Goal: Task Accomplishment & Management: Manage account settings

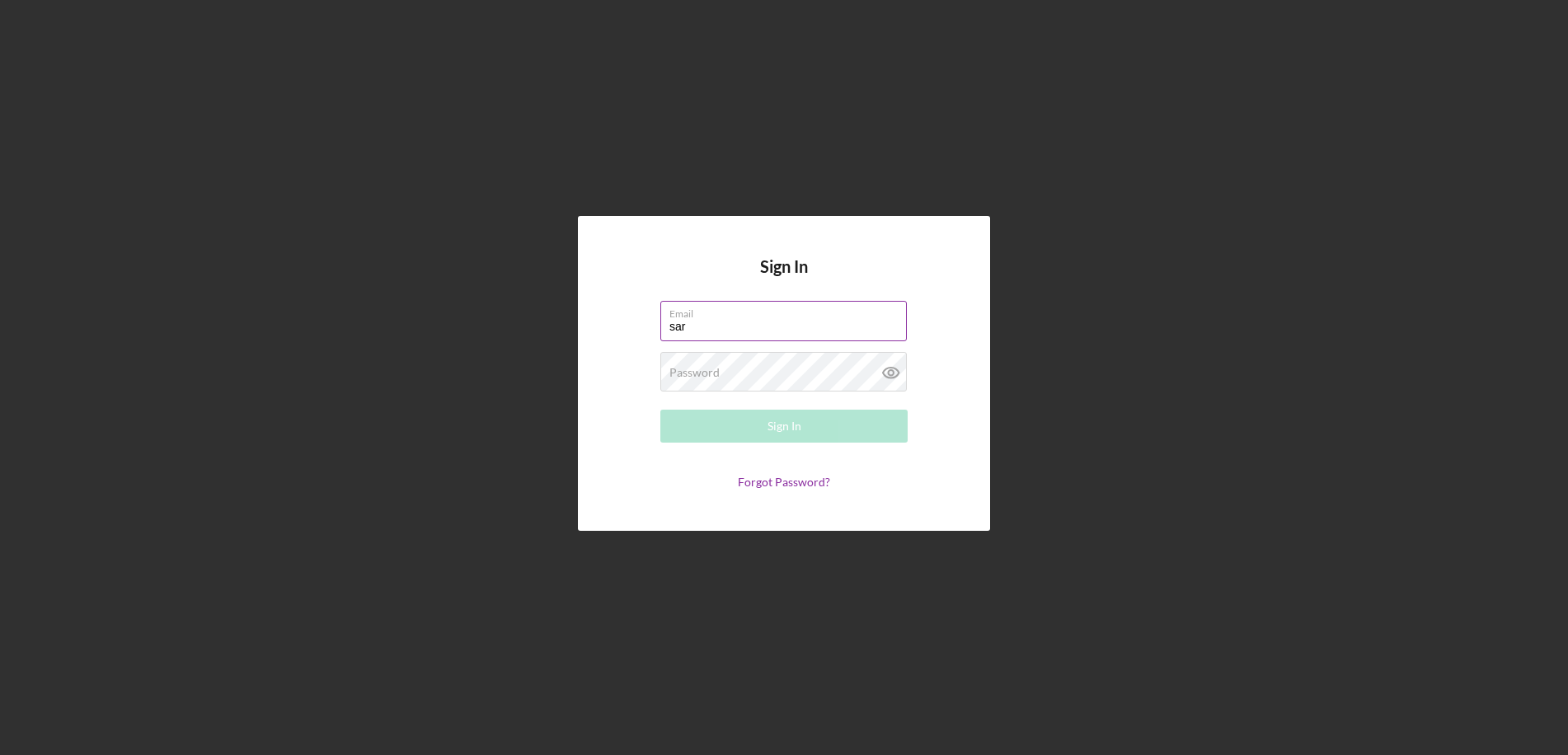
type input "[EMAIL_ADDRESS][DOMAIN_NAME]"
click at [719, 375] on label "Password" at bounding box center [695, 372] width 51 height 13
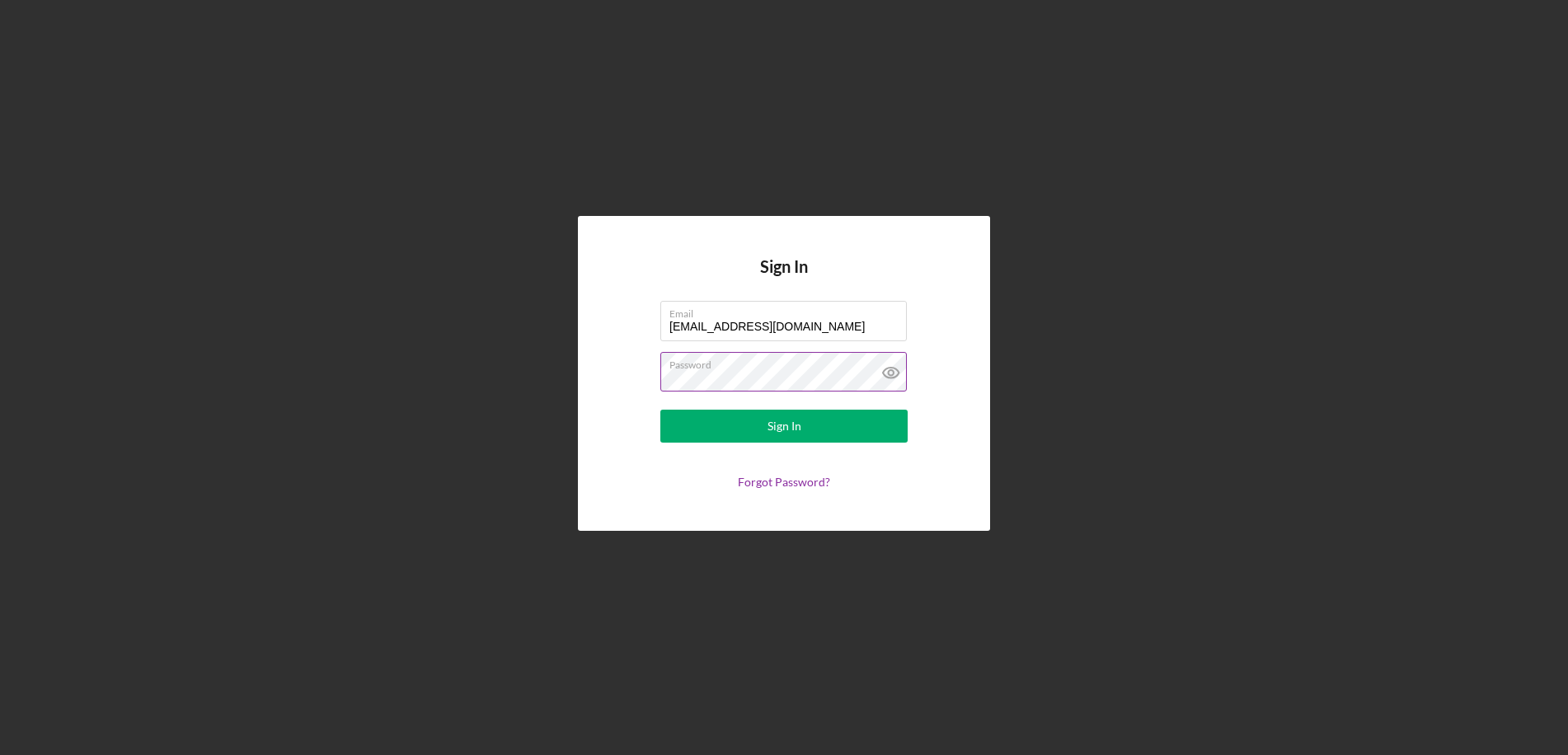
click at [660, 410] on button "Sign In" at bounding box center [784, 426] width 248 height 33
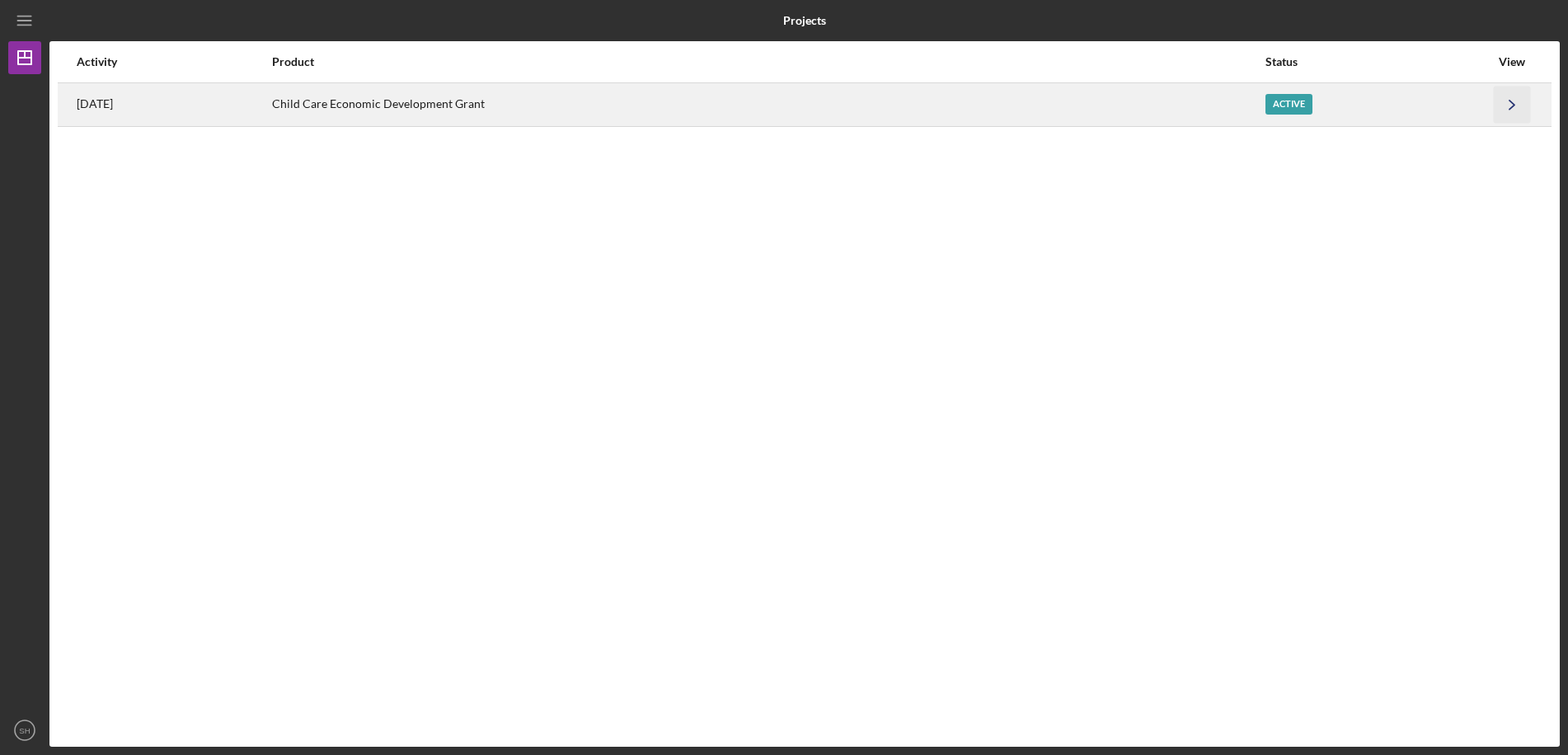
click at [1515, 99] on icon "Icon/Navigate" at bounding box center [1512, 104] width 37 height 37
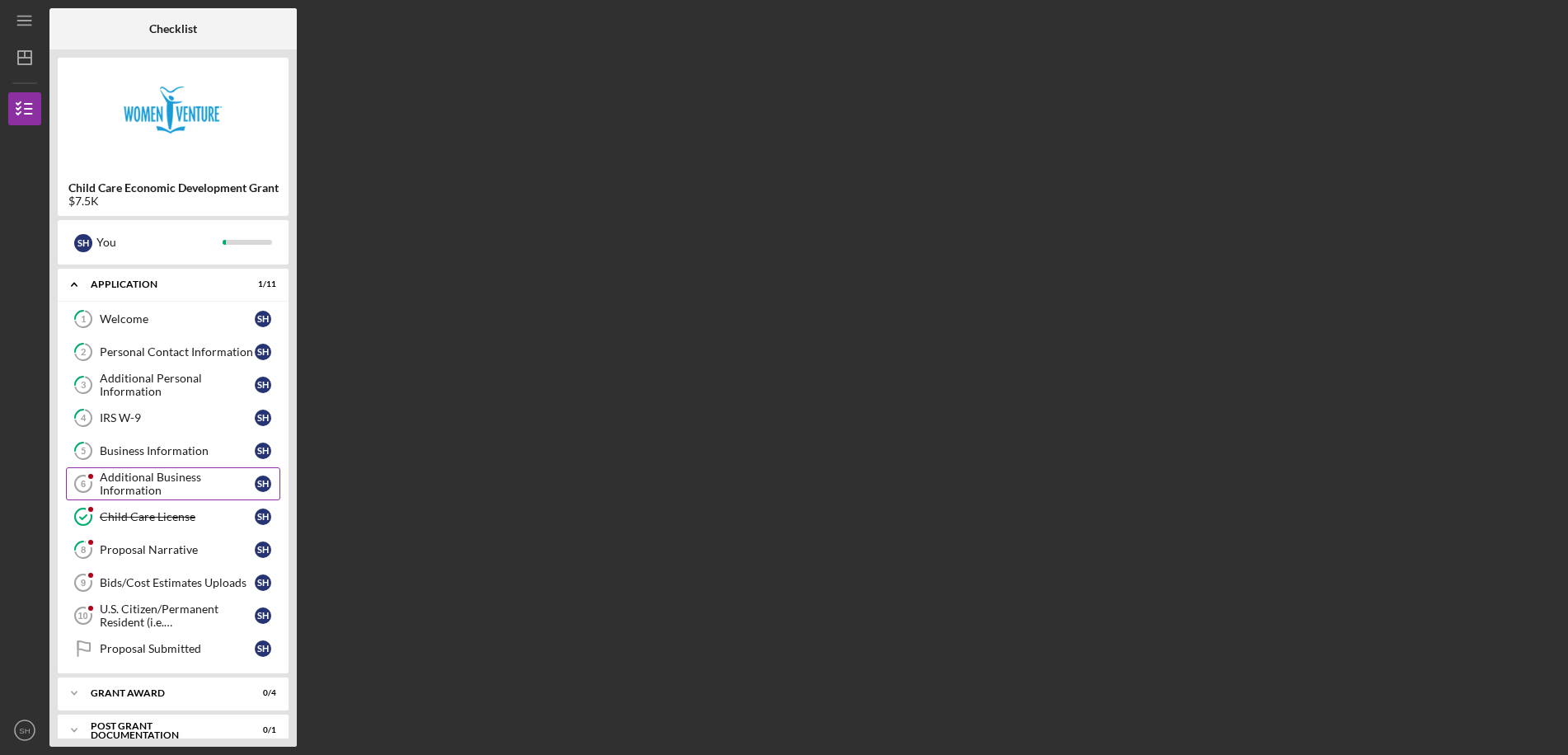
click at [148, 475] on div "Additional Business Information" at bounding box center [177, 484] width 155 height 26
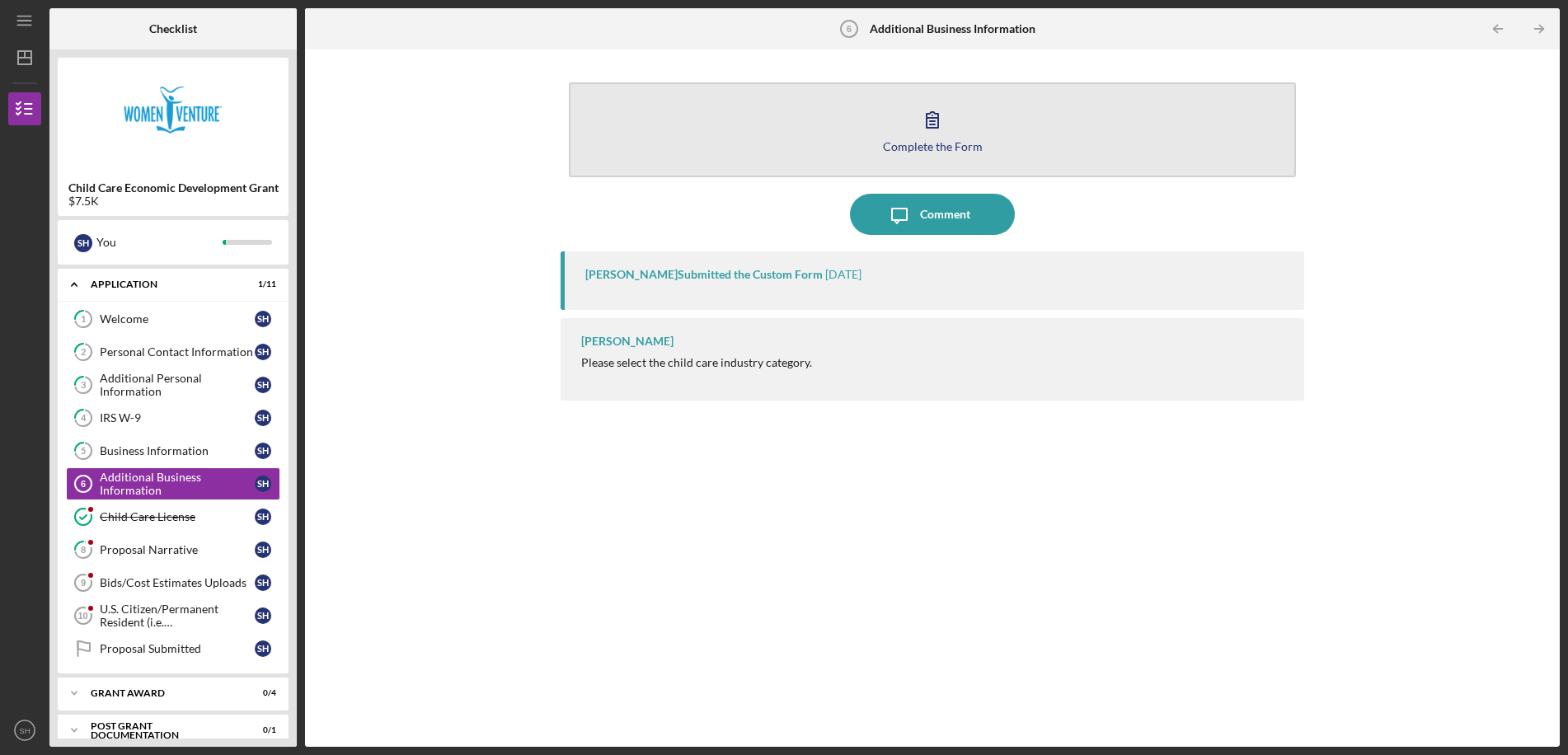
click at [931, 113] on icon "button" at bounding box center [932, 120] width 11 height 16
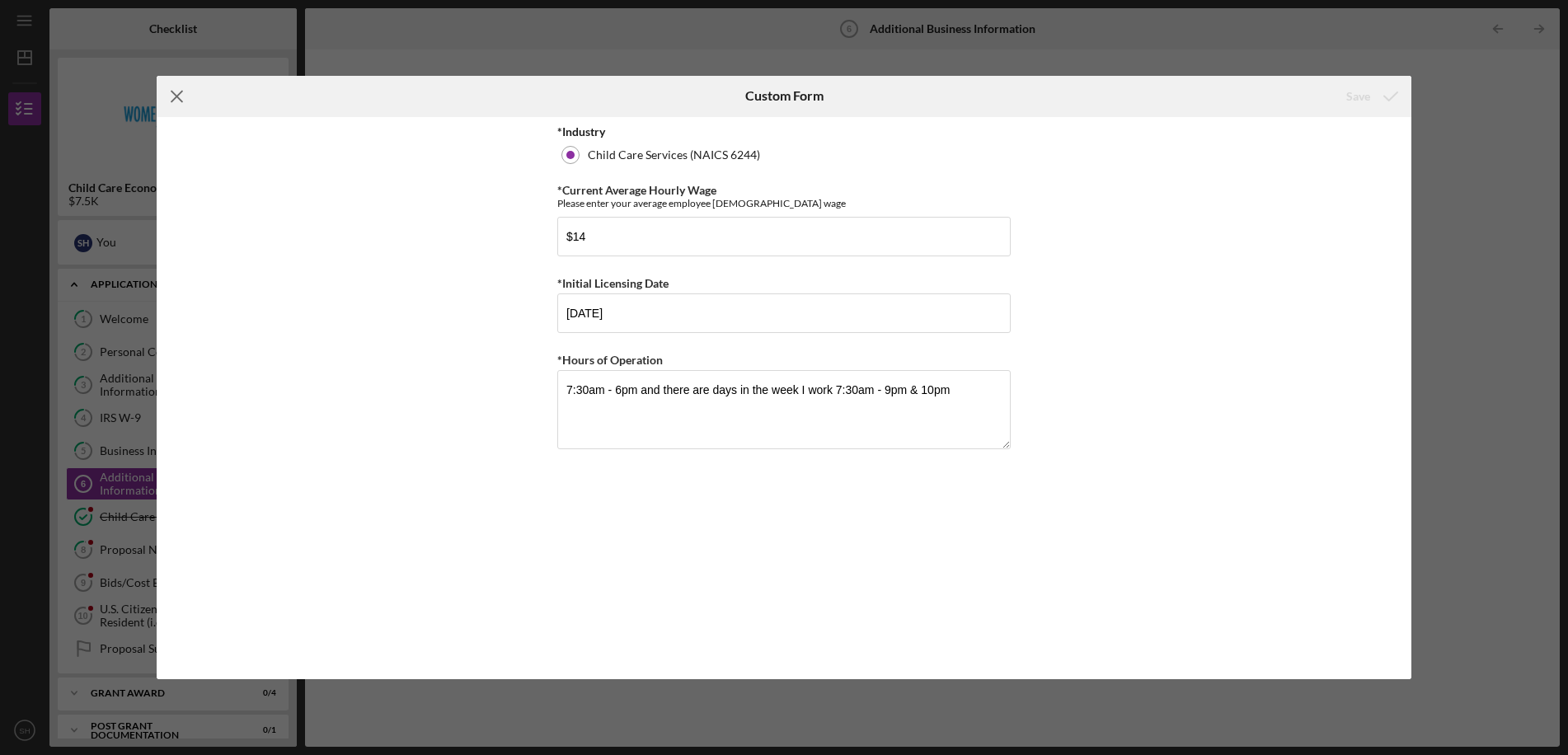
click at [181, 94] on icon "Icon/Menu Close" at bounding box center [177, 96] width 41 height 41
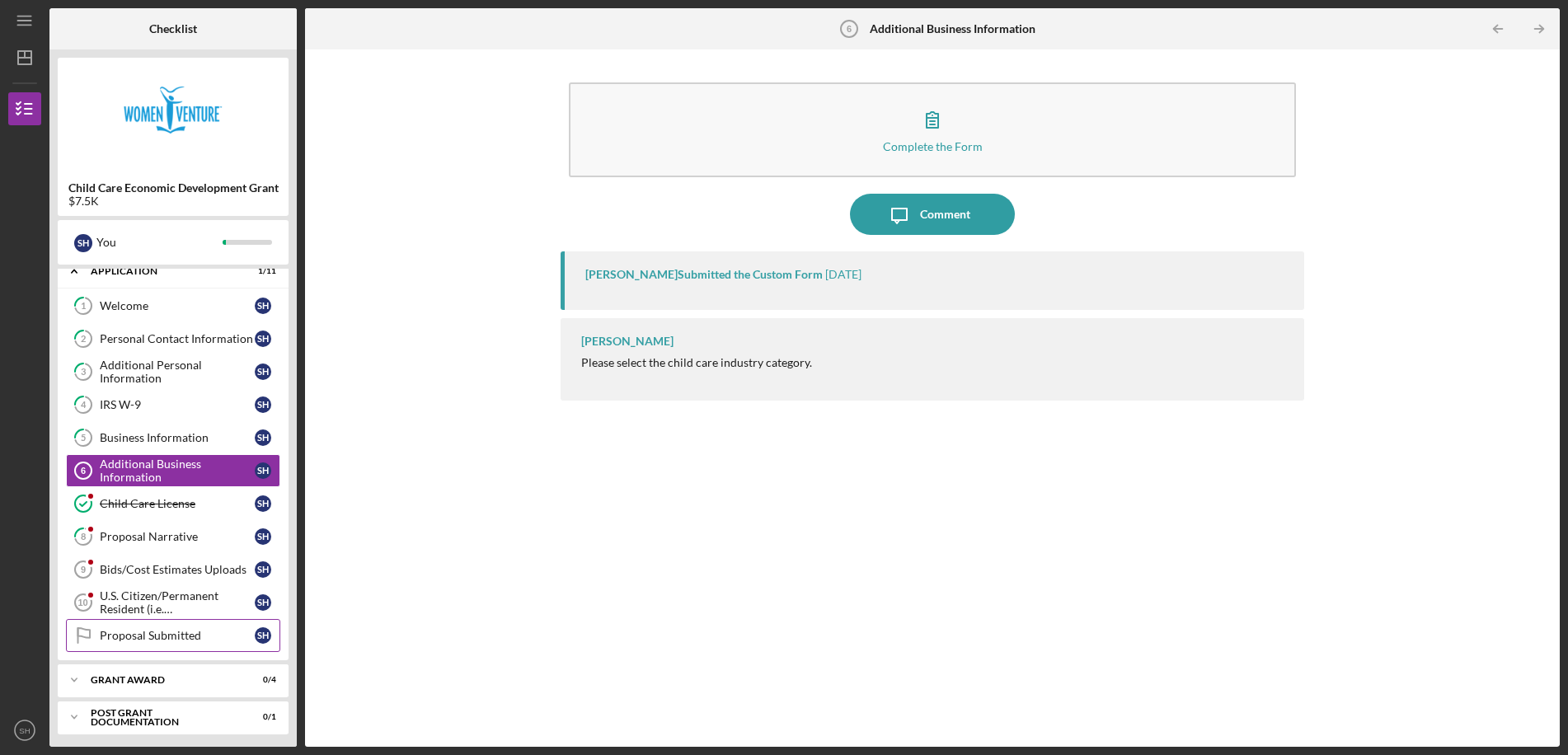
scroll to position [17, 0]
click at [161, 631] on div "Proposal Submitted" at bounding box center [177, 631] width 155 height 13
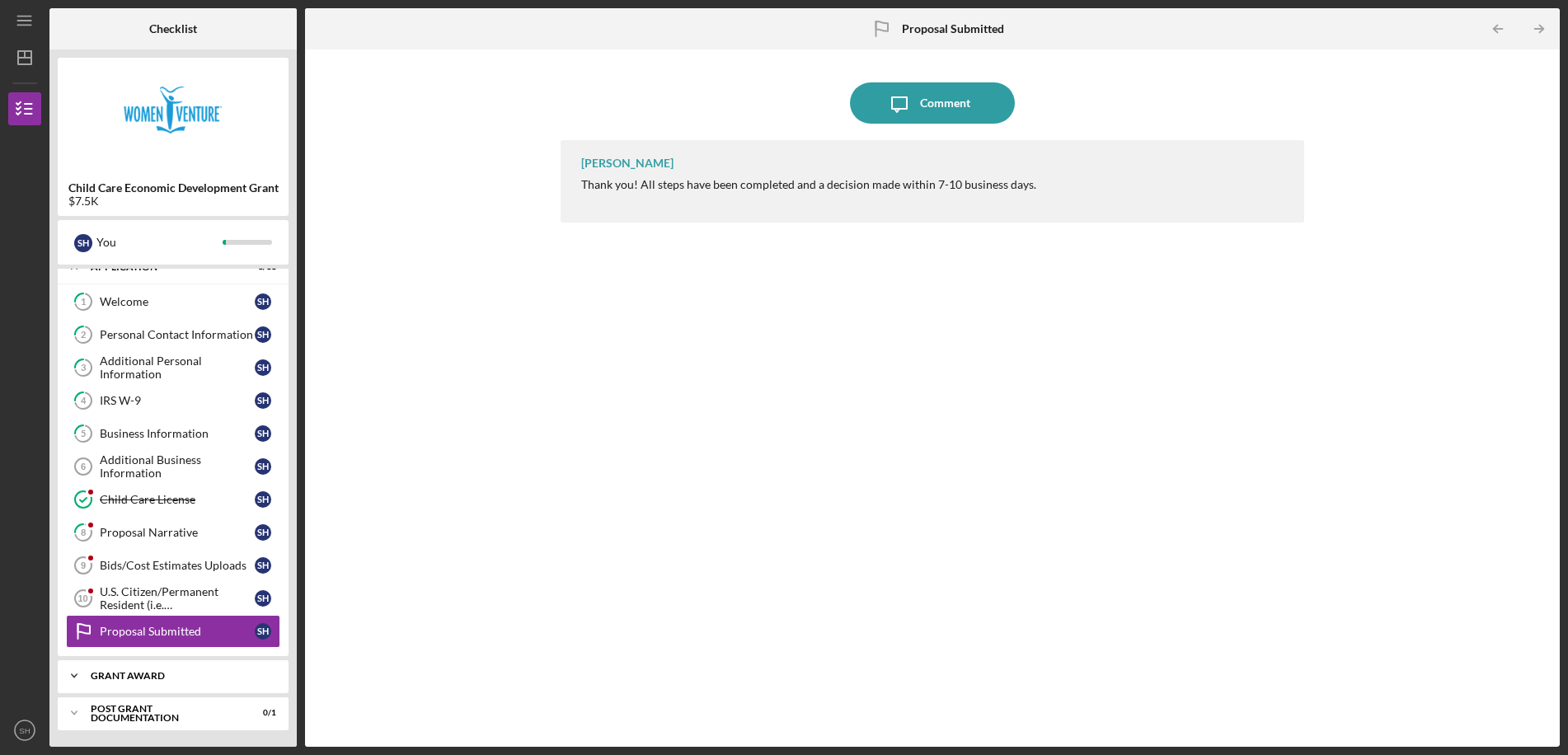
click at [145, 676] on div "Grant Award" at bounding box center [179, 676] width 177 height 10
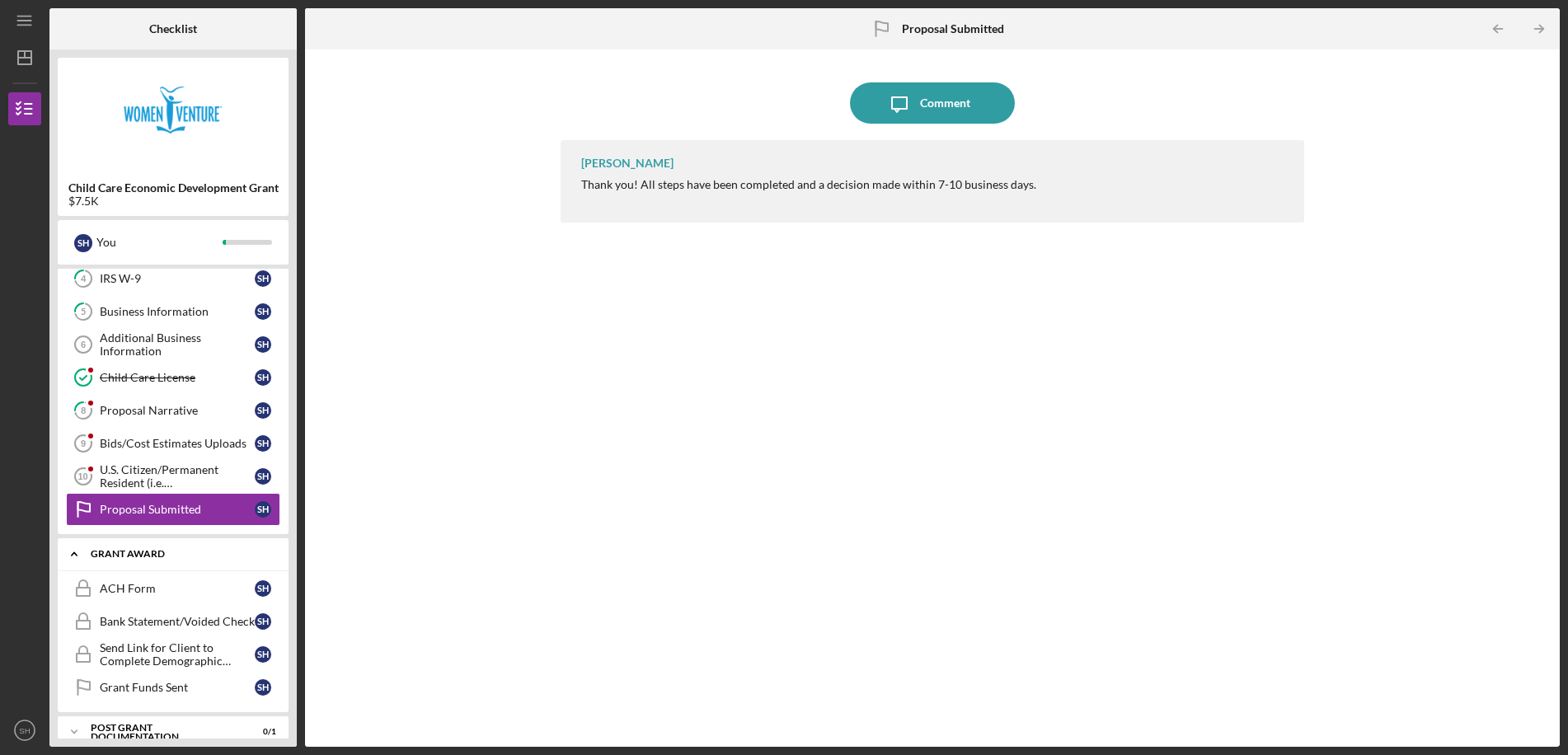
scroll to position [159, 0]
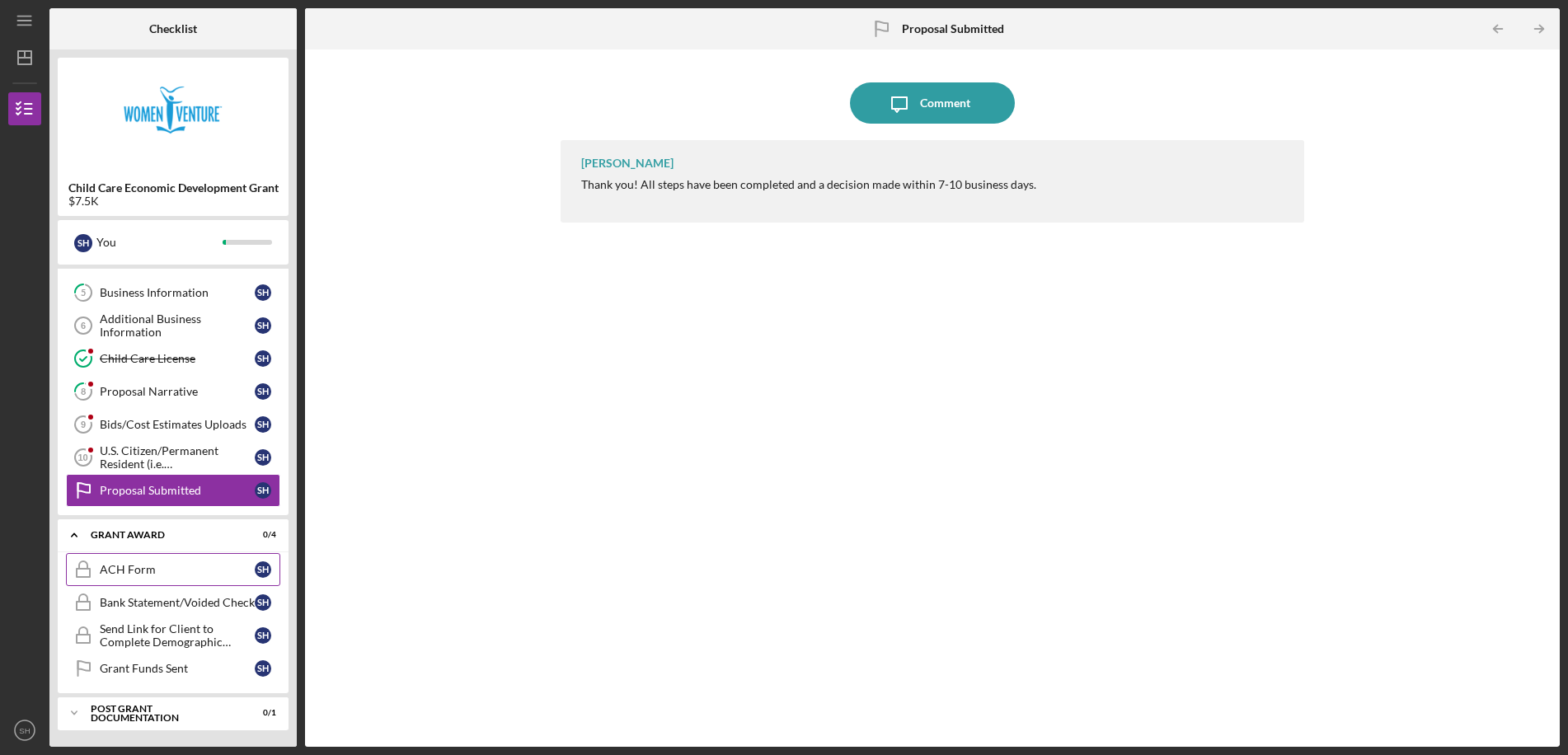
click at [230, 567] on div "ACH Form" at bounding box center [177, 569] width 155 height 13
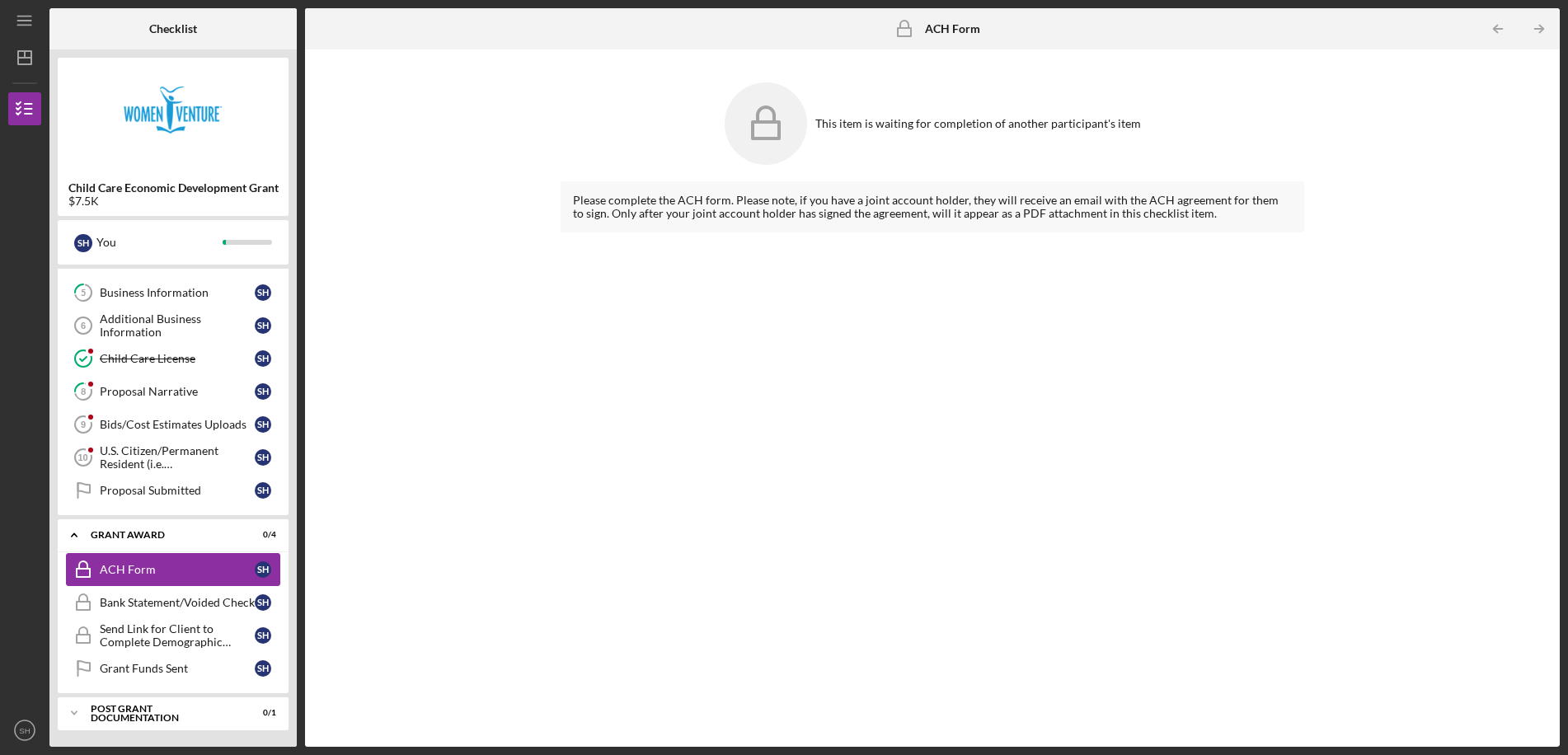
click at [127, 570] on div "ACH Form" at bounding box center [177, 569] width 155 height 13
click at [767, 126] on icon at bounding box center [766, 124] width 83 height 83
click at [900, 32] on rect at bounding box center [904, 31] width 13 height 8
click at [162, 604] on div "Bank Statement/Voided Check" at bounding box center [177, 602] width 155 height 13
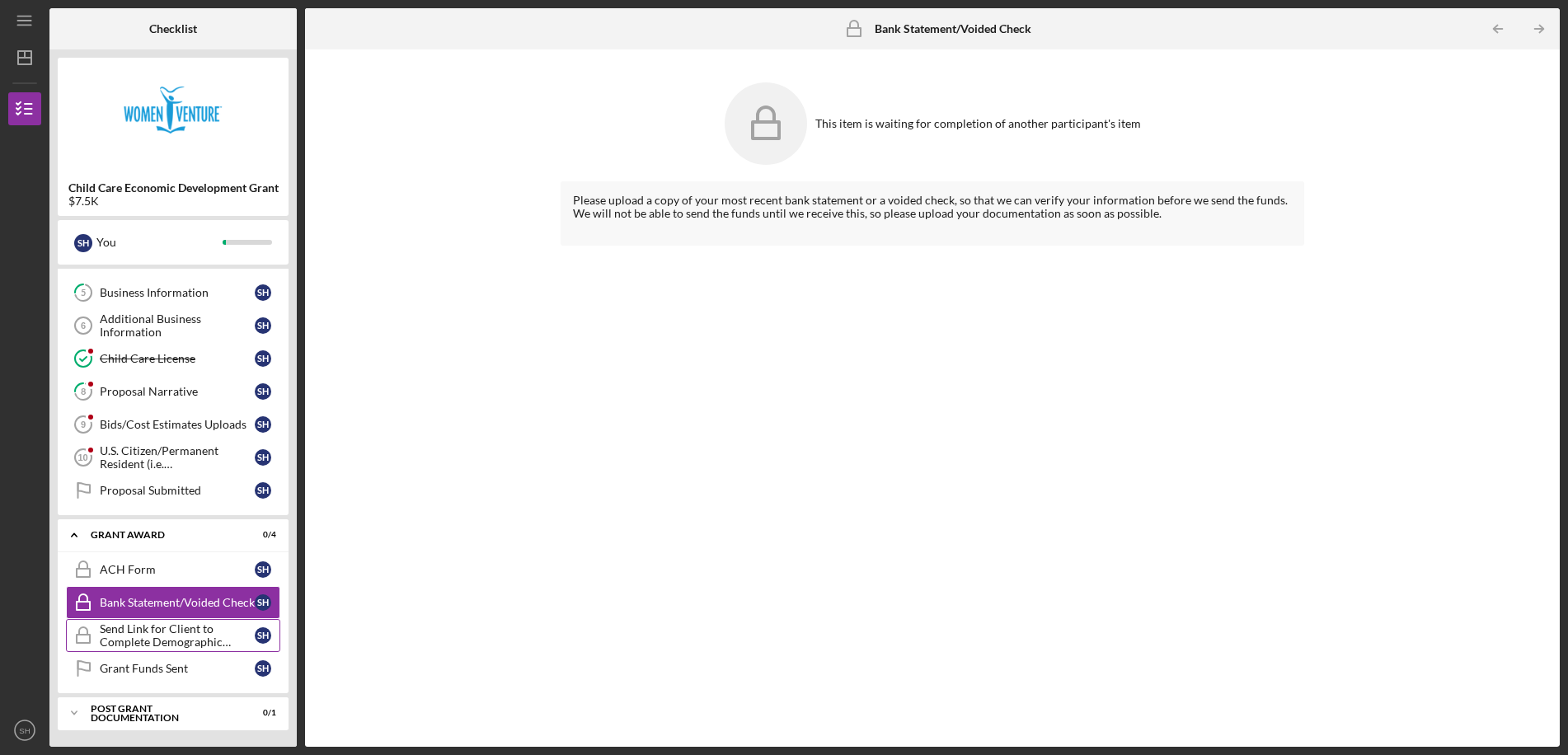
click at [154, 635] on div "Send Link for Client to Complete Demographic Information for DEED" at bounding box center [177, 636] width 155 height 26
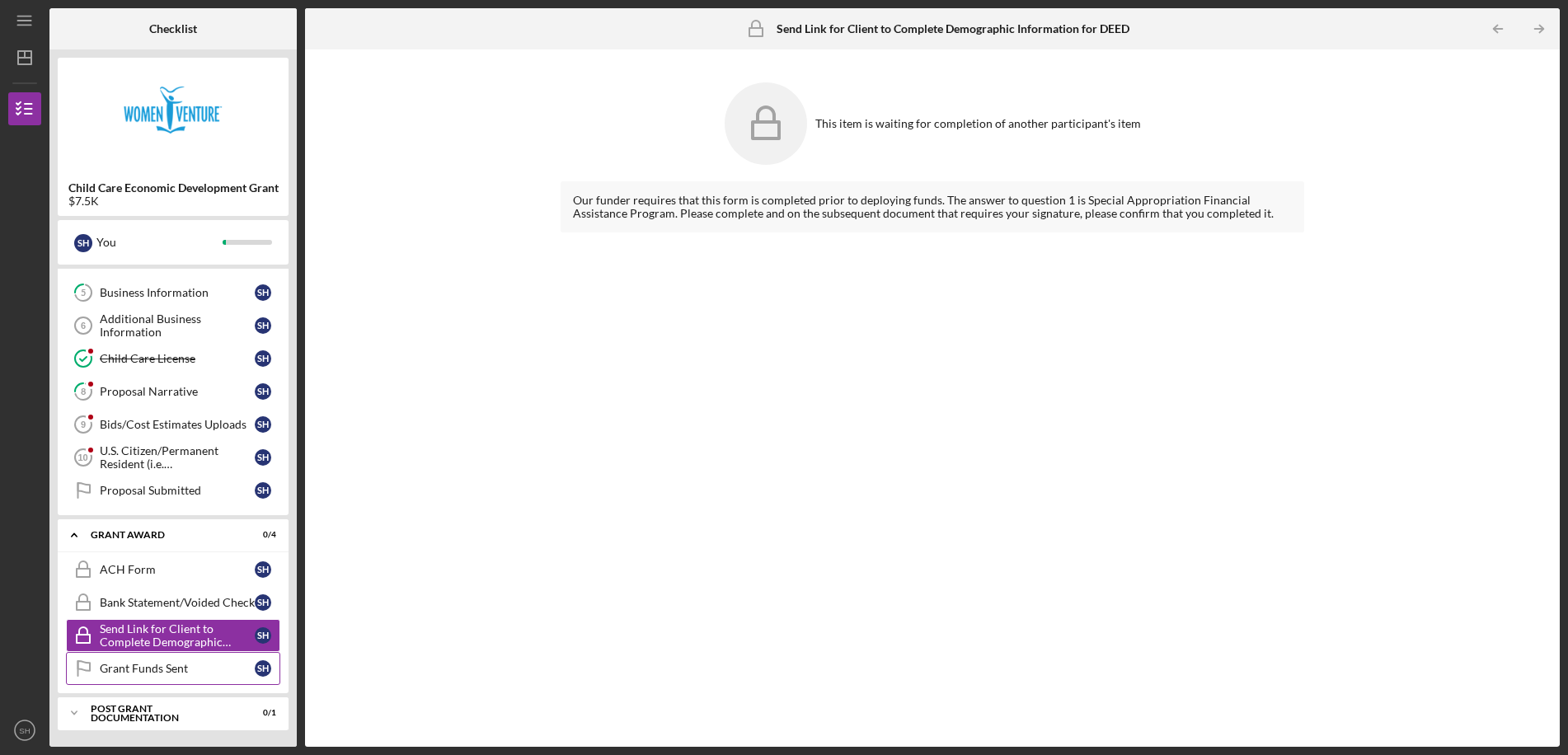
click at [202, 668] on div "Grant Funds Sent" at bounding box center [177, 668] width 155 height 13
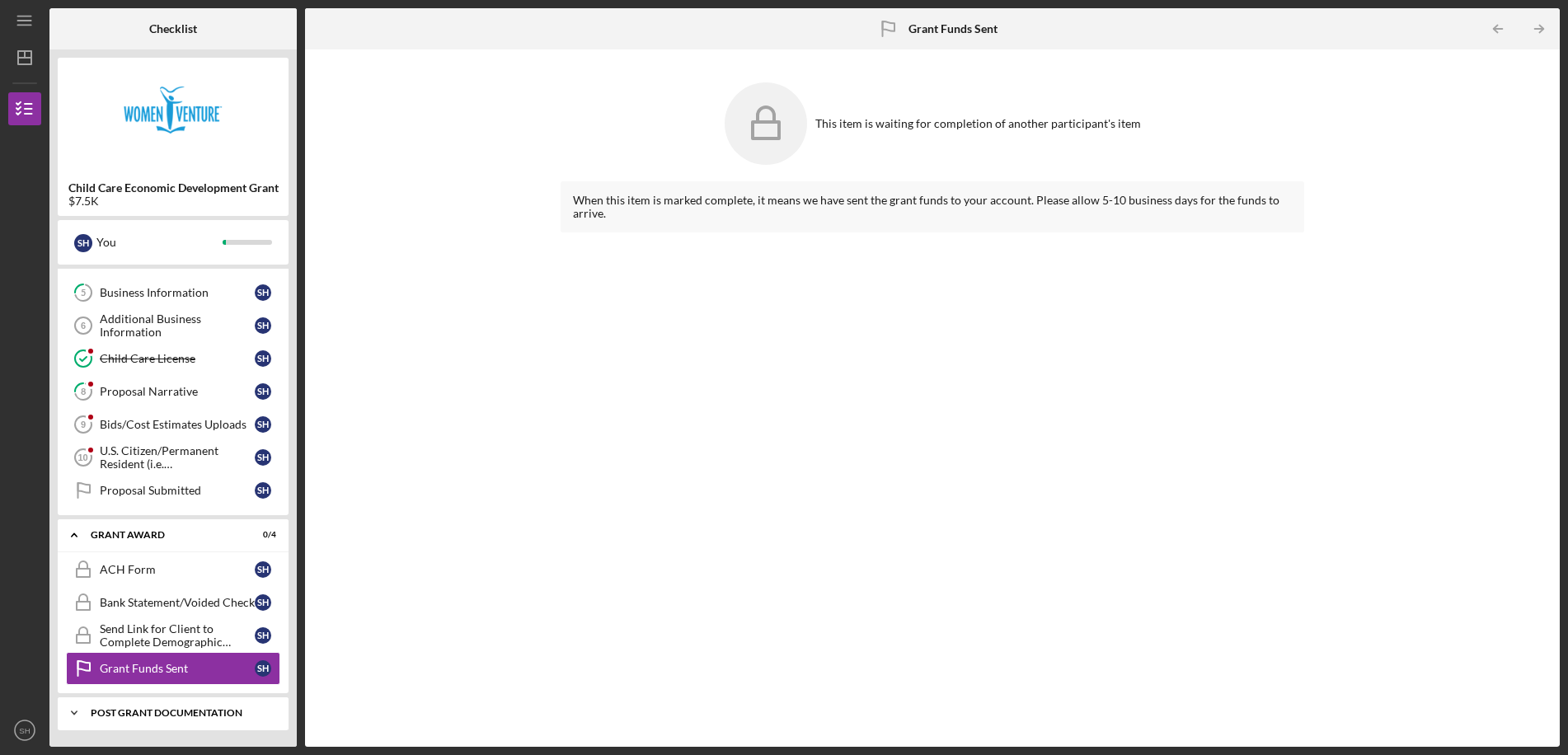
click at [135, 706] on div "Icon/Expander Post Grant Documentation 0 / 1" at bounding box center [173, 713] width 231 height 33
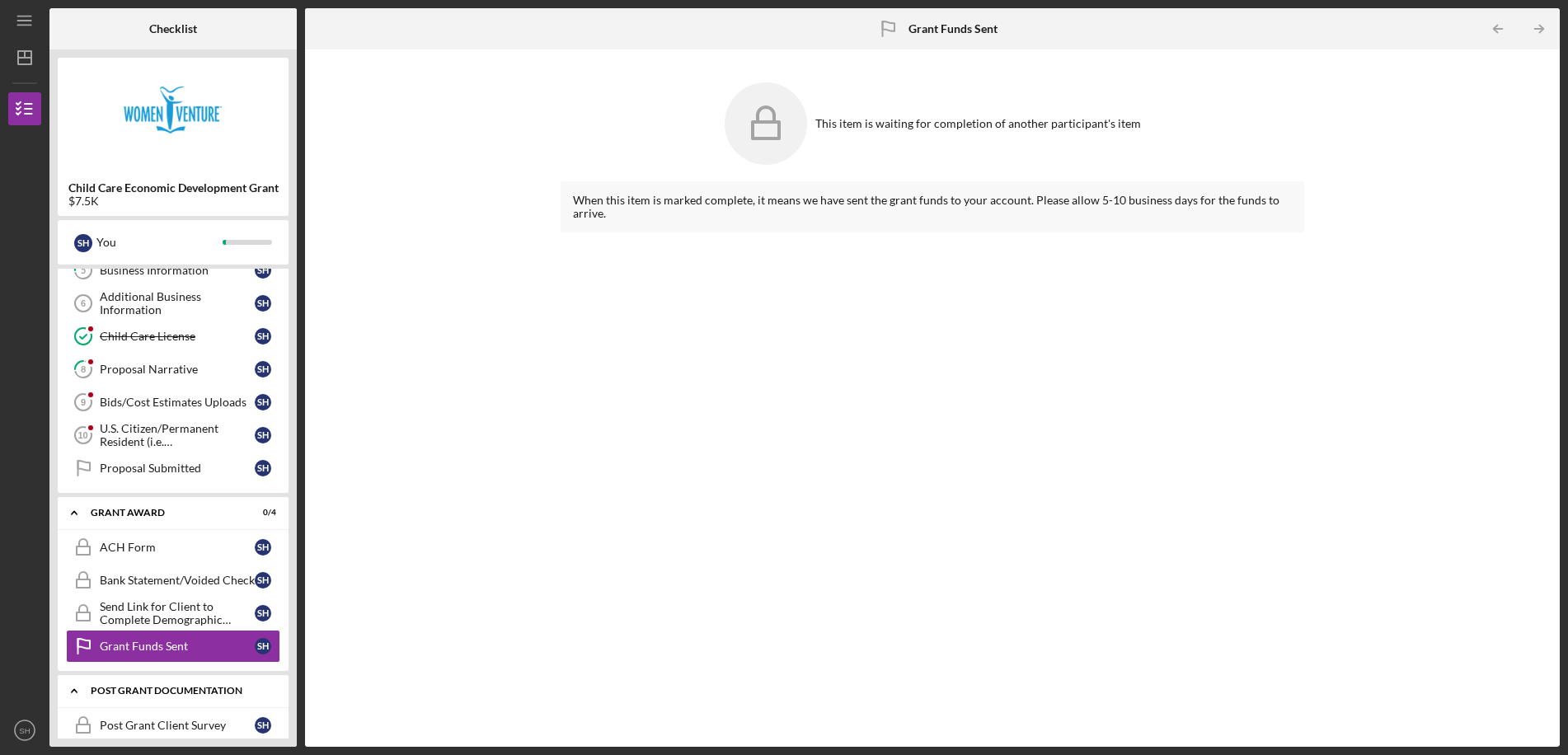
scroll to position [201, 0]
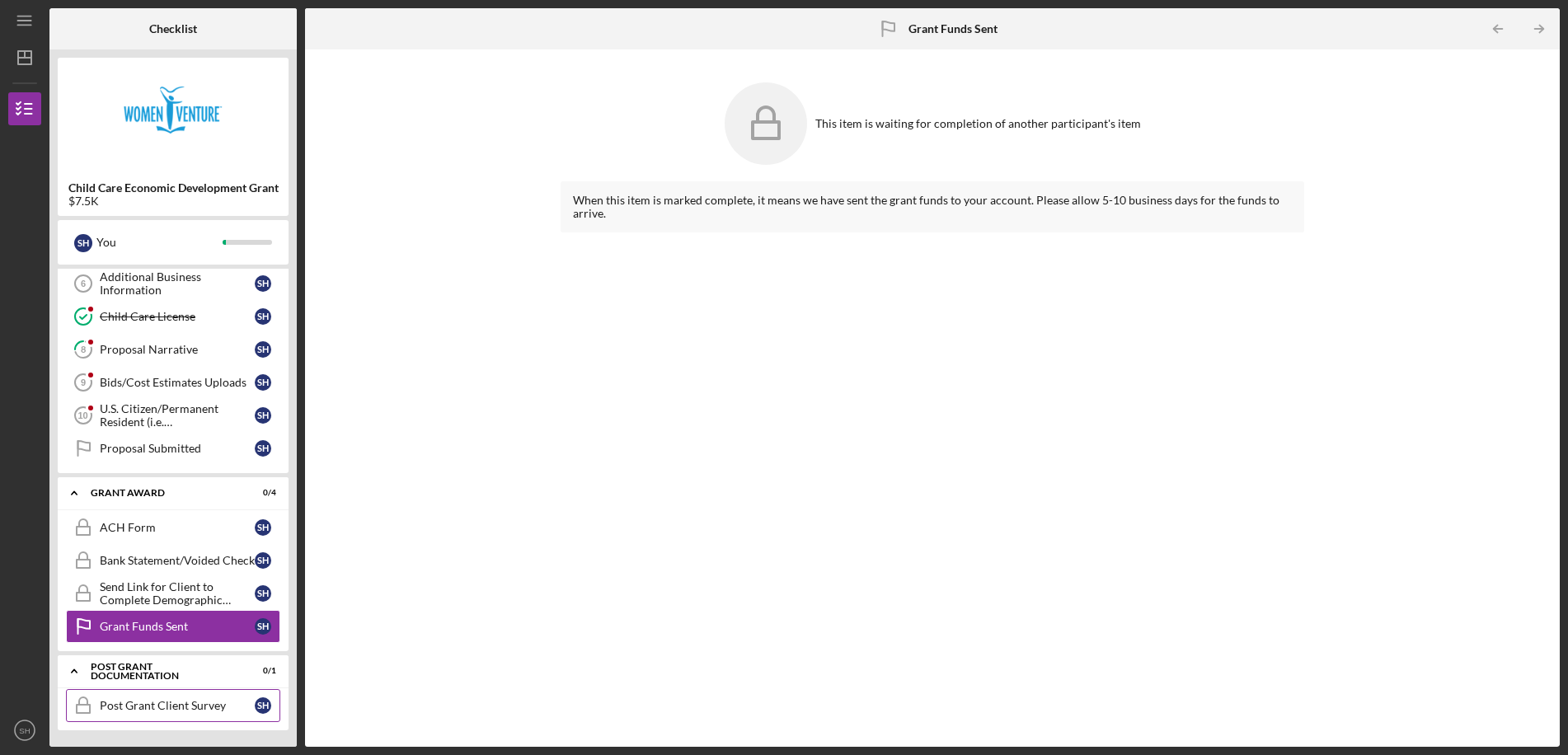
click at [212, 704] on div "Post Grant Client Survey" at bounding box center [177, 705] width 155 height 13
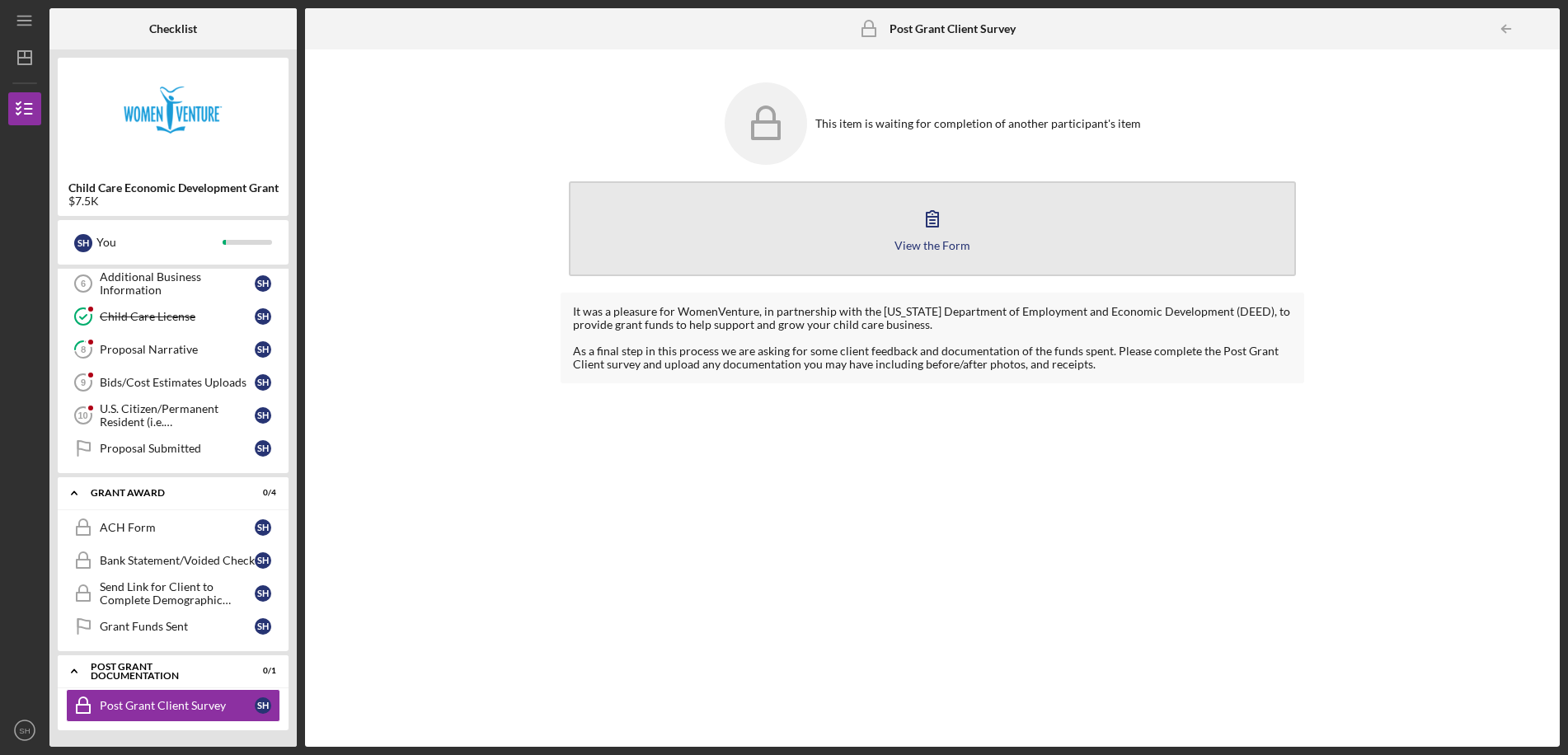
click at [952, 243] on div "View the Form" at bounding box center [932, 245] width 76 height 12
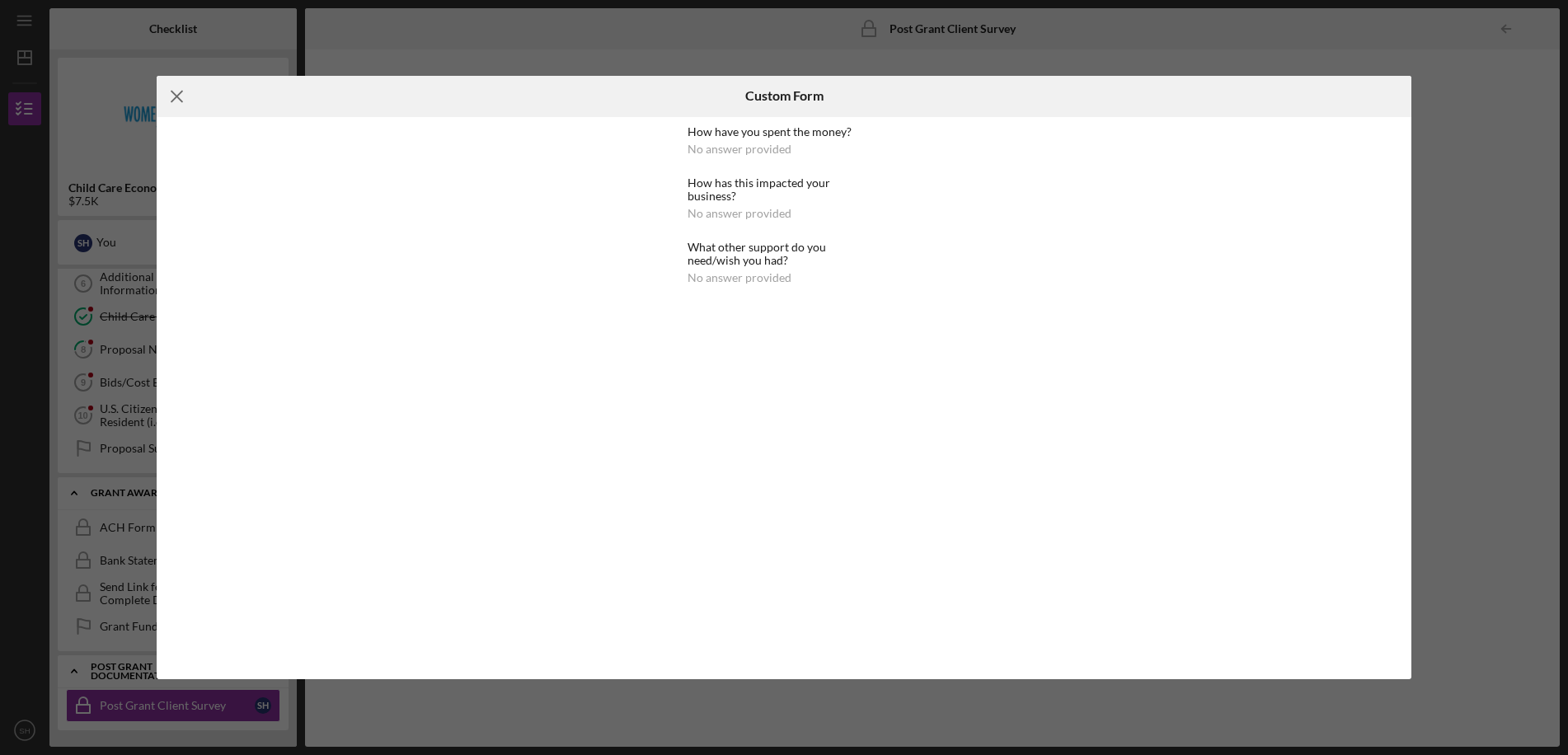
click at [185, 92] on icon "Icon/Menu Close" at bounding box center [177, 96] width 41 height 41
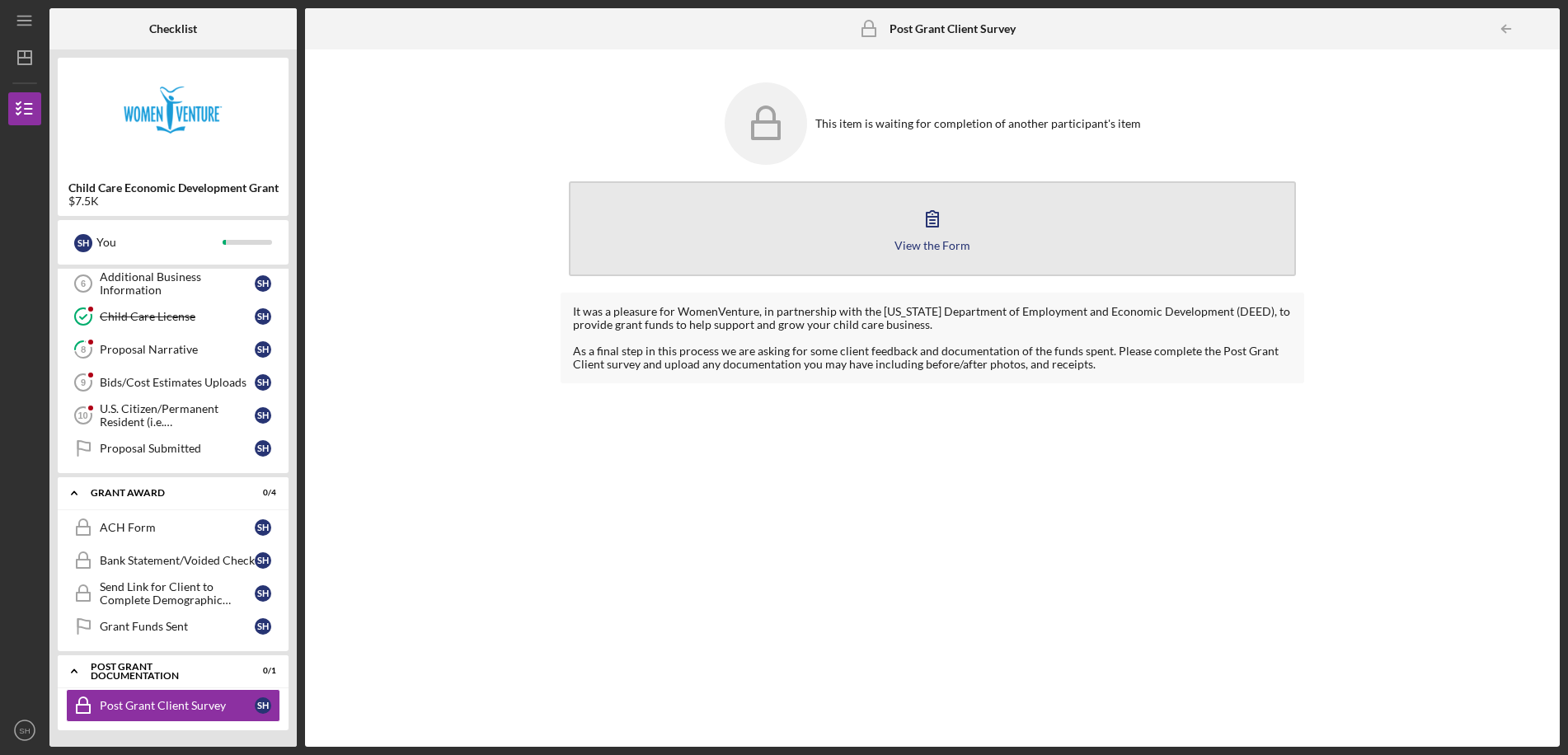
click at [935, 239] on div "View the Form" at bounding box center [932, 245] width 76 height 12
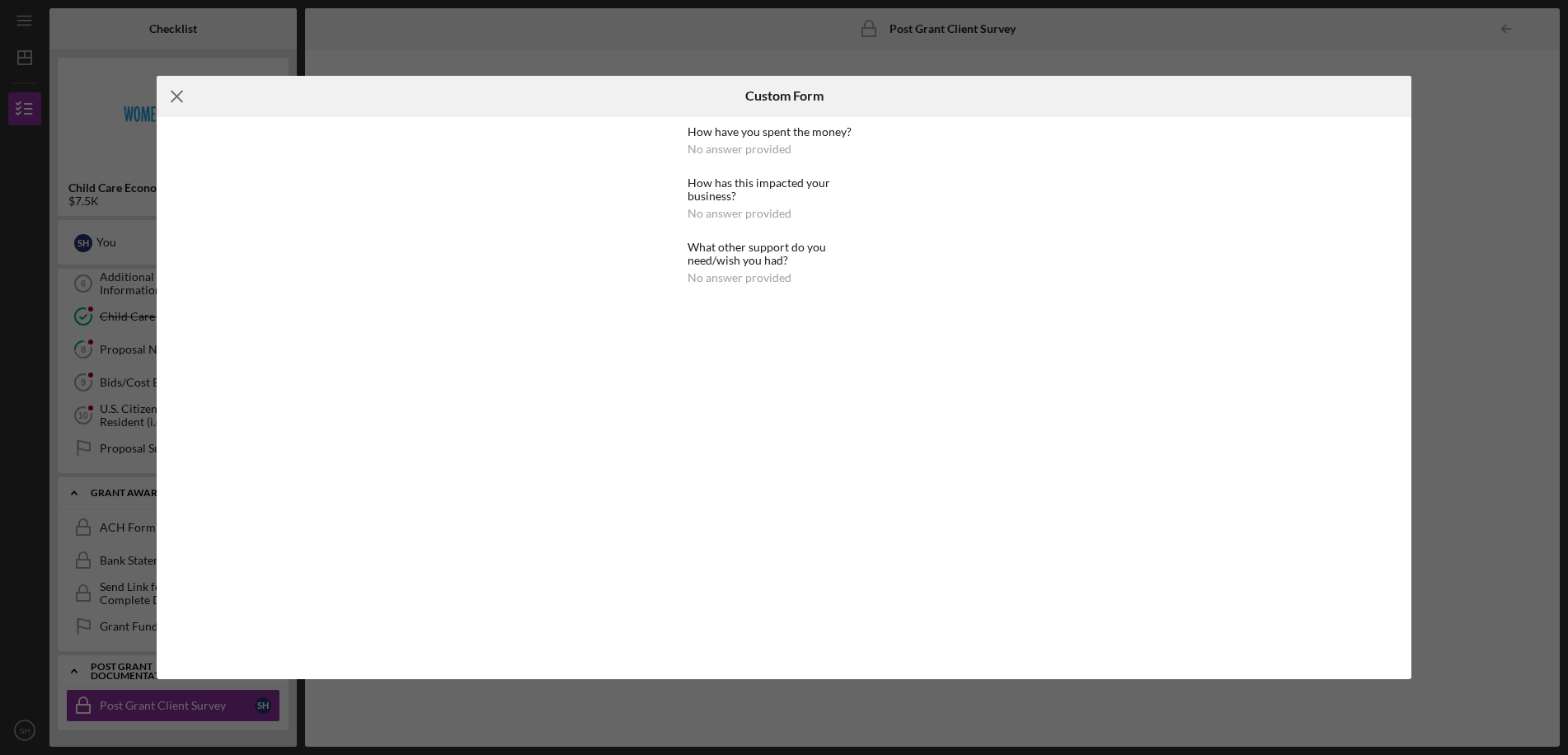
click at [181, 94] on icon "Icon/Menu Close" at bounding box center [177, 96] width 41 height 41
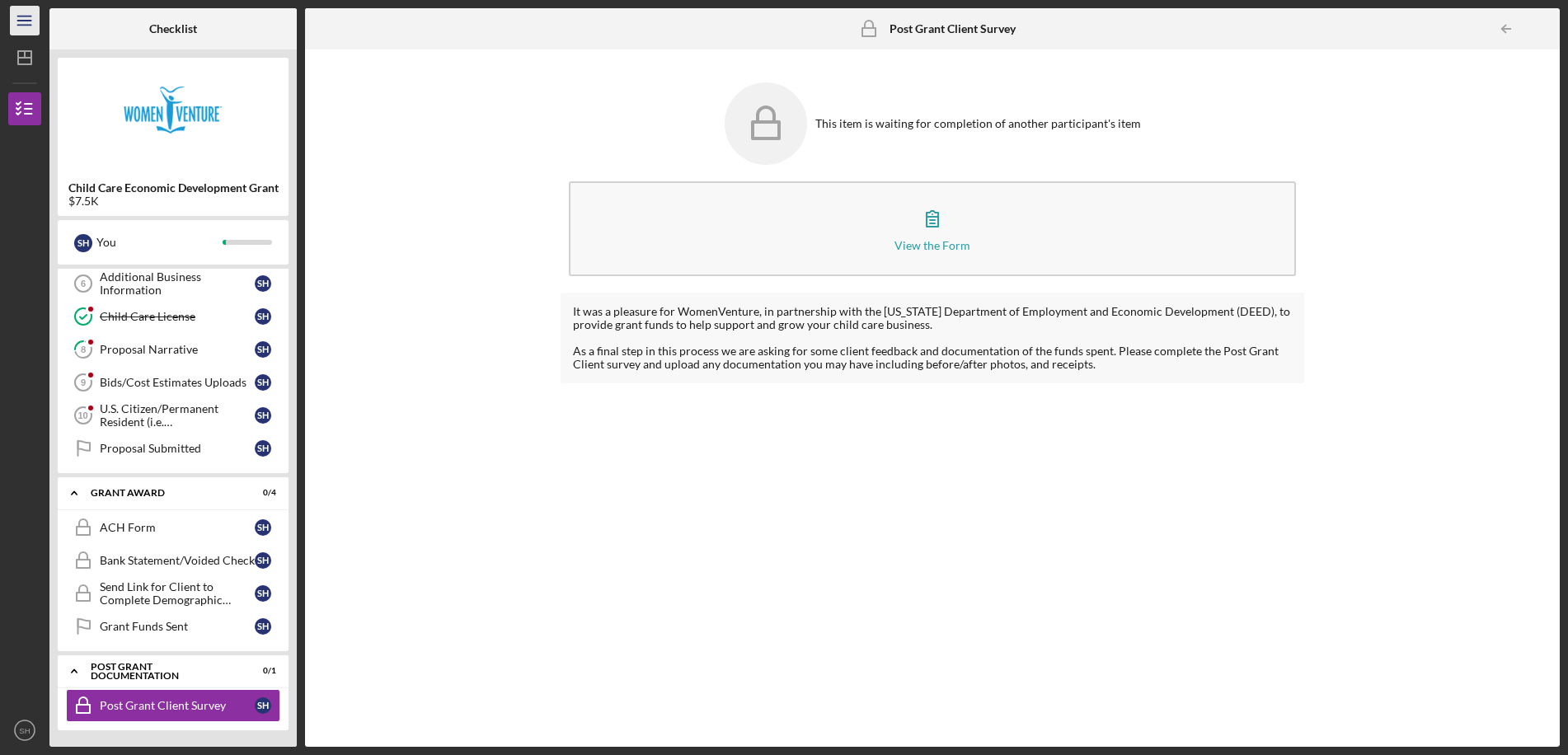
click at [26, 18] on icon "Icon/Menu" at bounding box center [25, 21] width 37 height 37
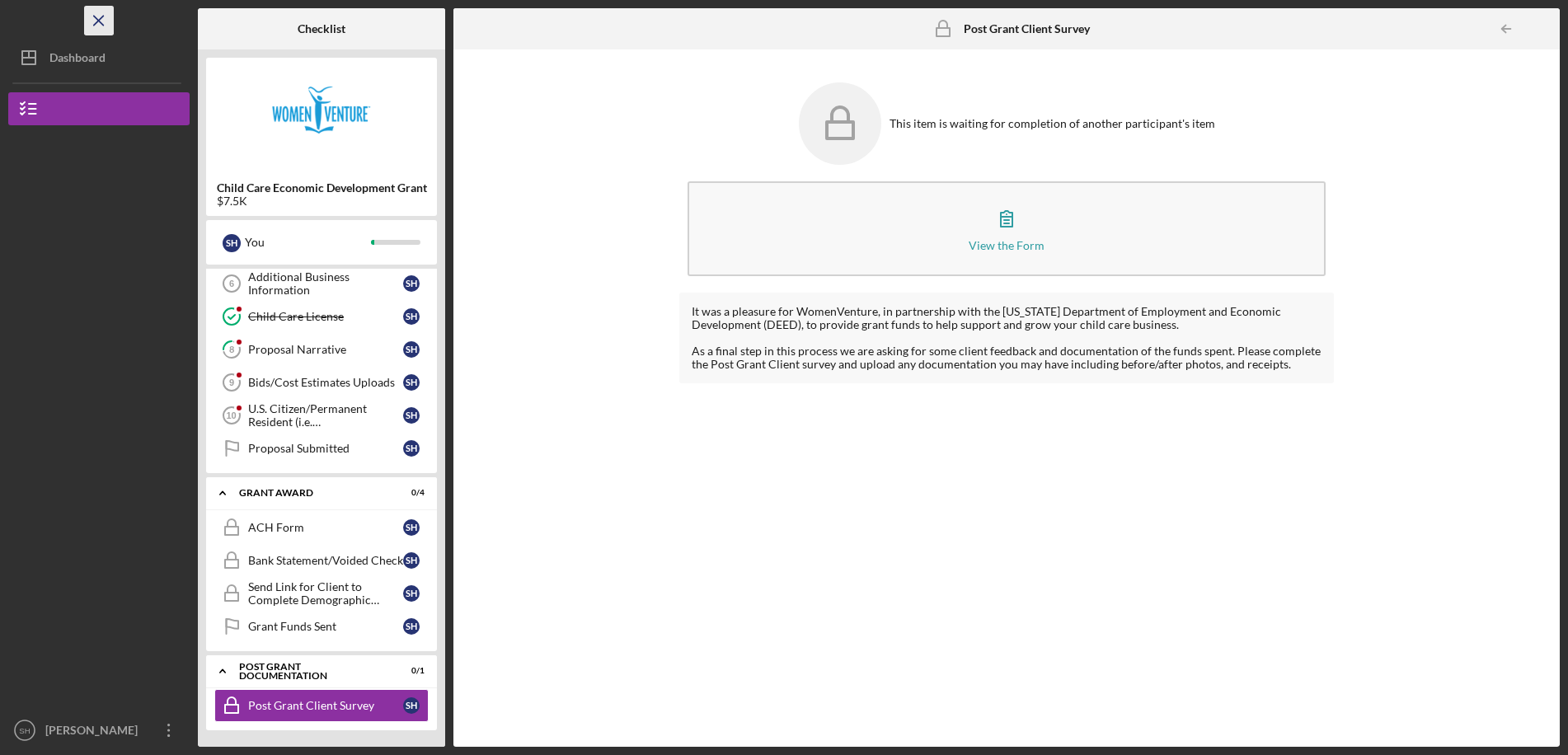
click at [92, 10] on icon "Icon/Menu Close" at bounding box center [99, 21] width 37 height 37
